Goal: Find contact information: Find contact information

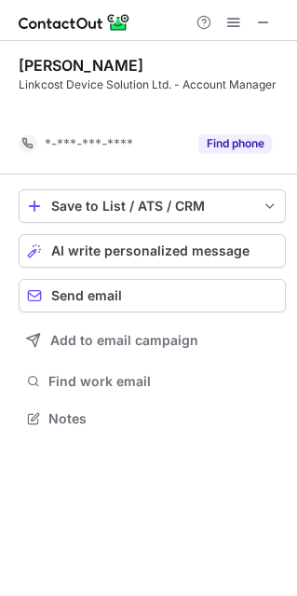
scroll to position [375, 297]
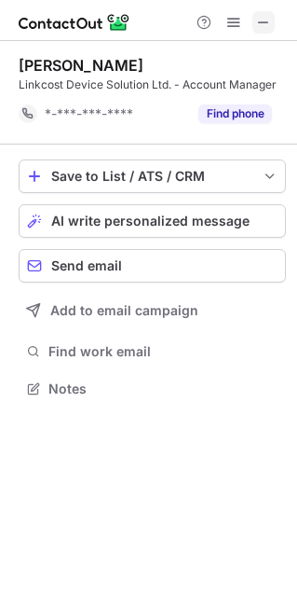
click at [262, 21] on span at bounding box center [263, 22] width 15 height 15
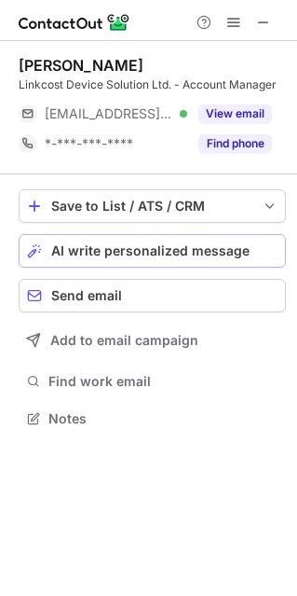
scroll to position [9, 9]
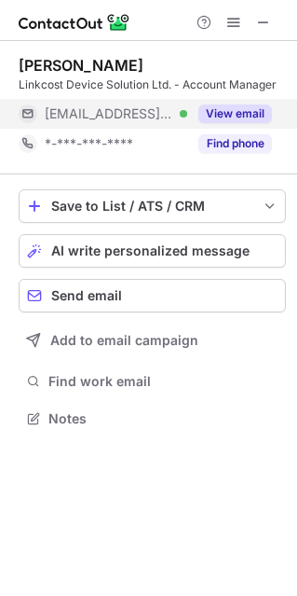
click at [232, 119] on button "View email" at bounding box center [236, 113] width 74 height 19
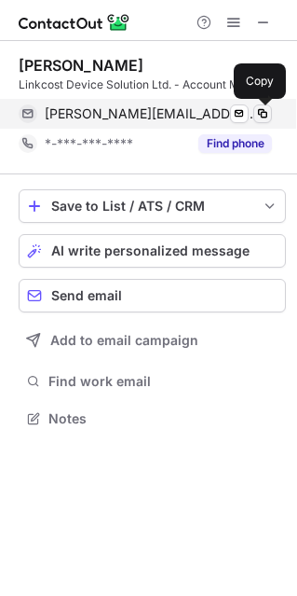
click at [269, 114] on span at bounding box center [262, 113] width 15 height 15
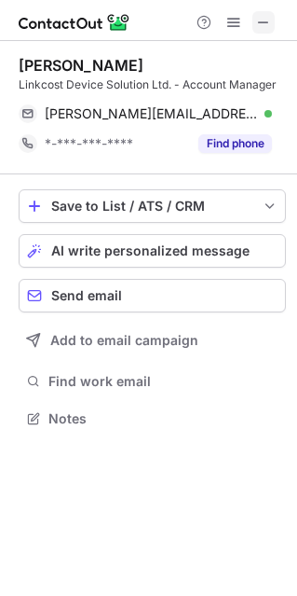
click at [257, 23] on span at bounding box center [263, 22] width 15 height 15
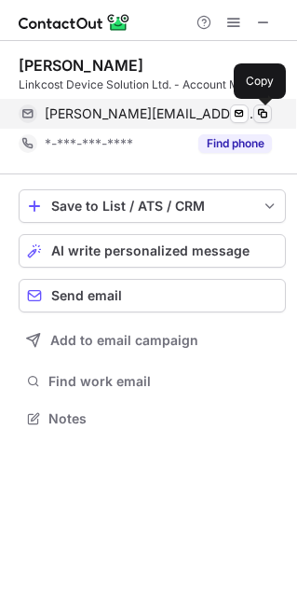
click at [258, 118] on span at bounding box center [262, 113] width 15 height 15
